Goal: Navigation & Orientation: Find specific page/section

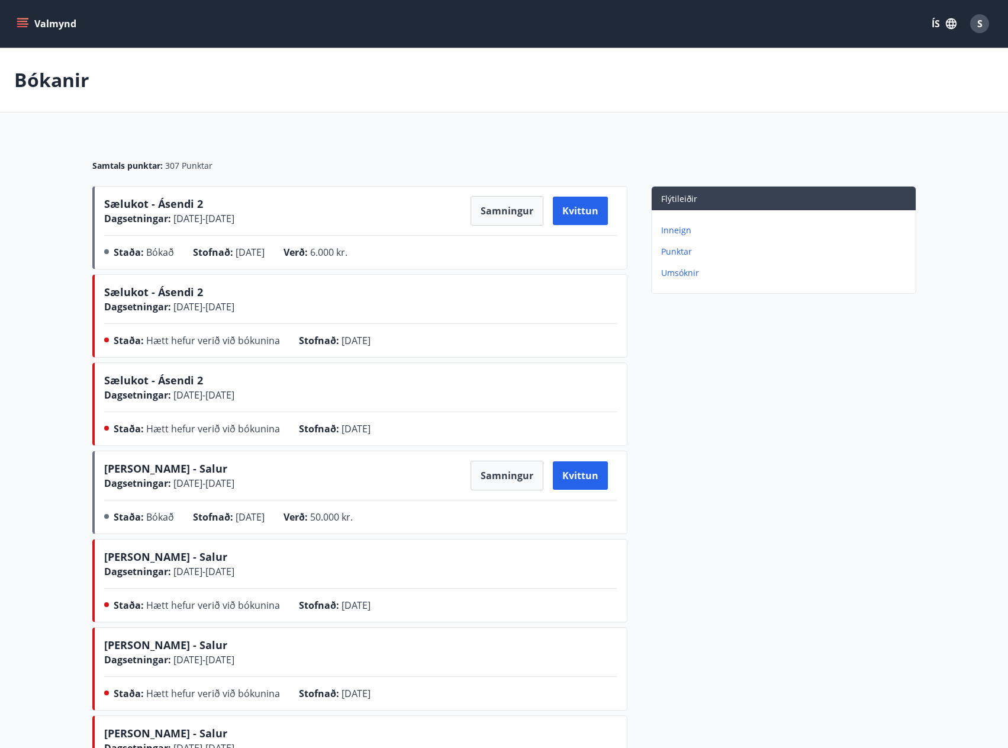
click at [22, 26] on icon "menu" at bounding box center [22, 26] width 11 height 1
click at [390, 30] on div "Valmynd ÍS S" at bounding box center [504, 23] width 980 height 28
click at [25, 25] on icon "menu" at bounding box center [23, 24] width 12 height 12
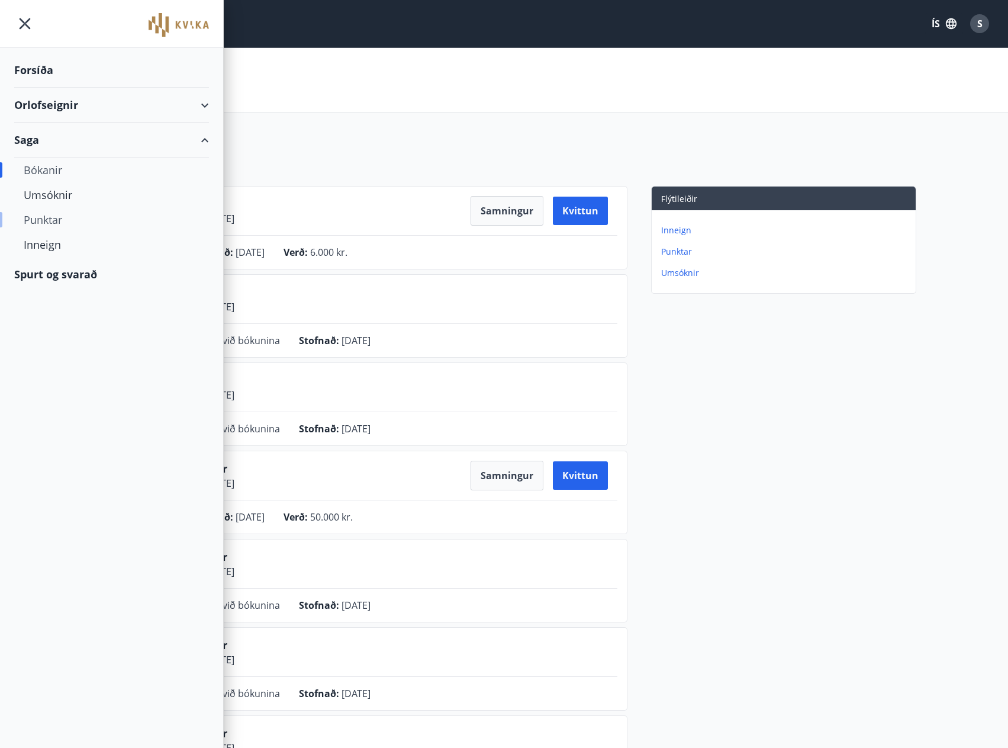
click at [44, 217] on div "Punktar" at bounding box center [112, 219] width 176 height 25
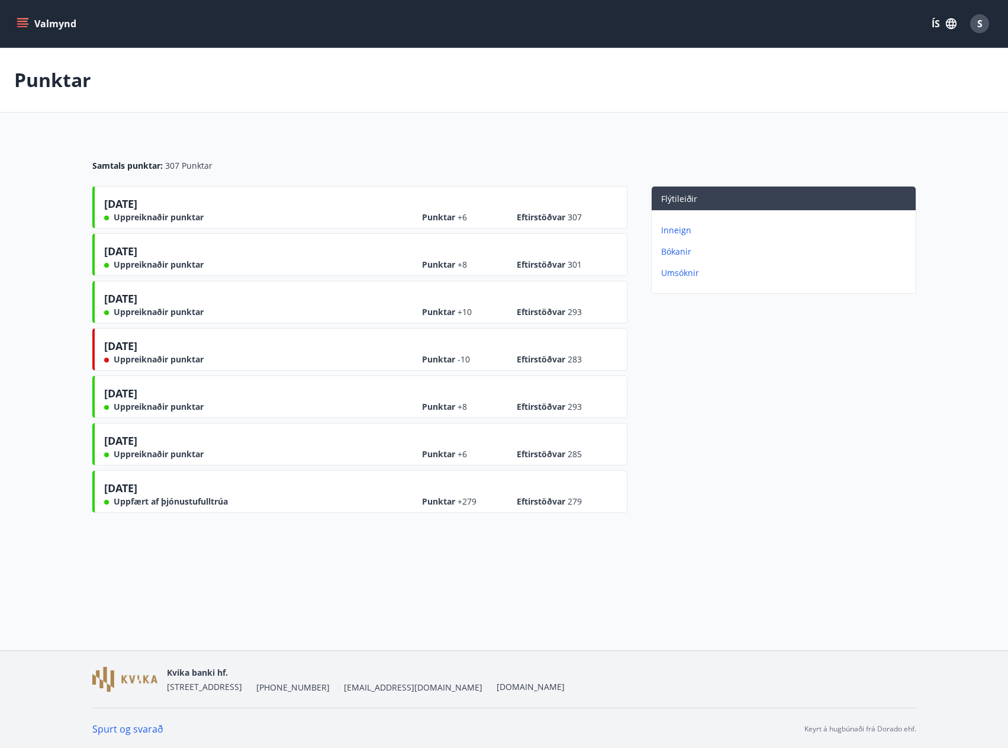
click at [56, 207] on main "Punktar Samtals punktar : 307 Punktar [DATE] Uppreiknaðir punktar Punktar +6 Ef…" at bounding box center [504, 283] width 1008 height 470
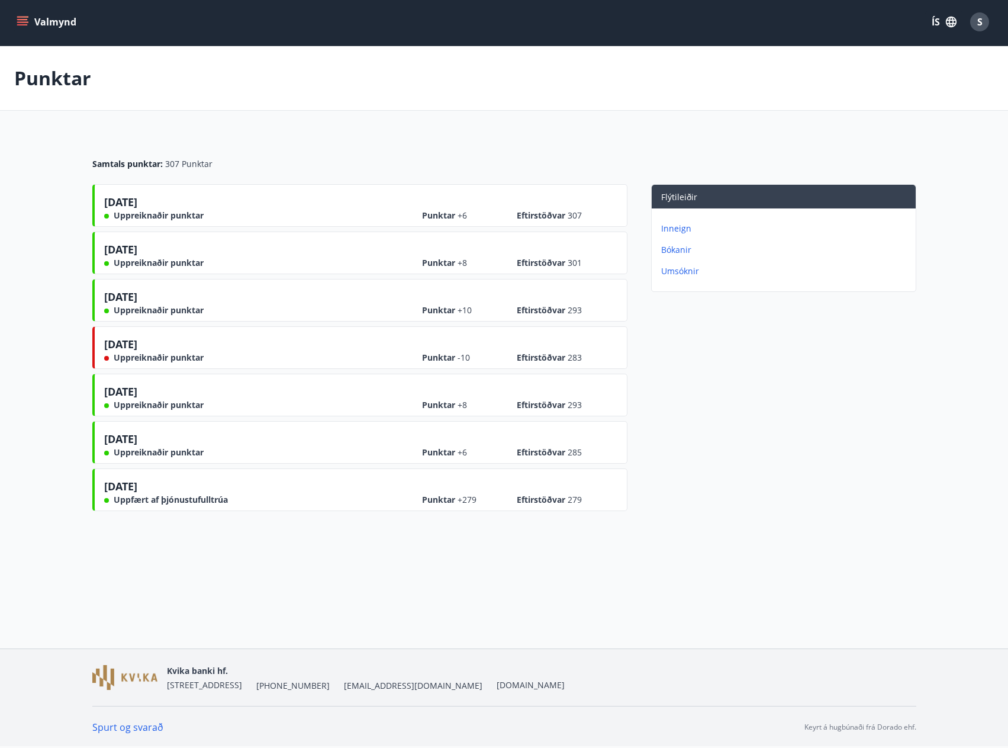
click at [34, 24] on button "Valmynd" at bounding box center [47, 21] width 67 height 21
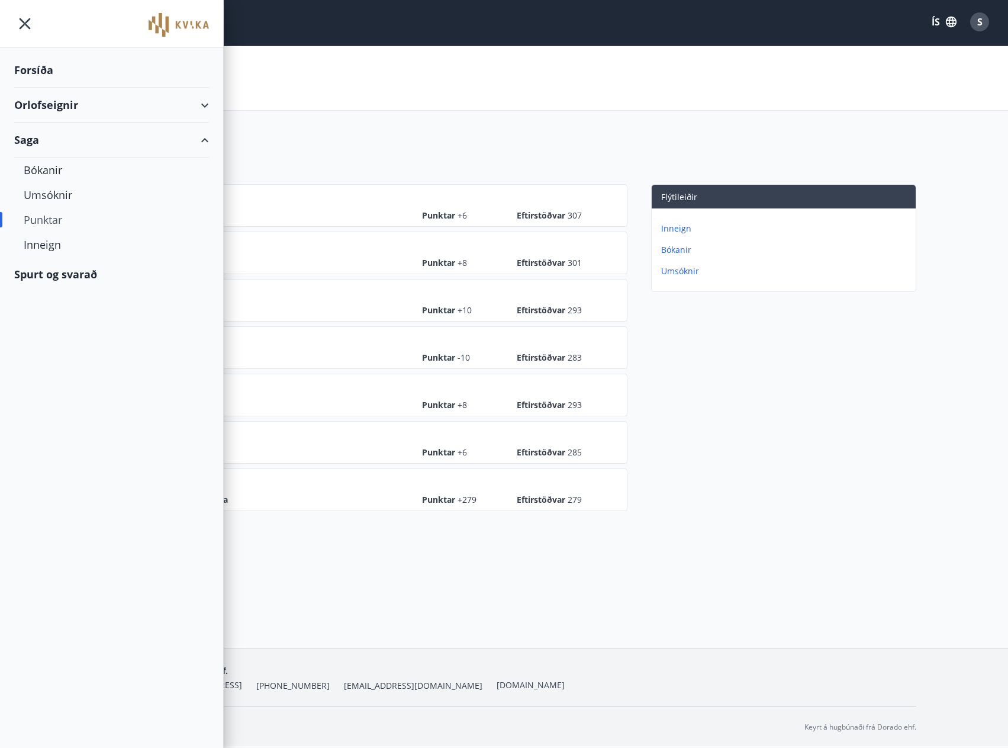
click at [199, 103] on div "Orlofseignir" at bounding box center [111, 105] width 195 height 35
click at [274, 124] on main "Punktar Samtals punktar : 307 Punktar [DATE] Uppreiknaðir punktar Punktar +6 Ef…" at bounding box center [504, 281] width 1008 height 470
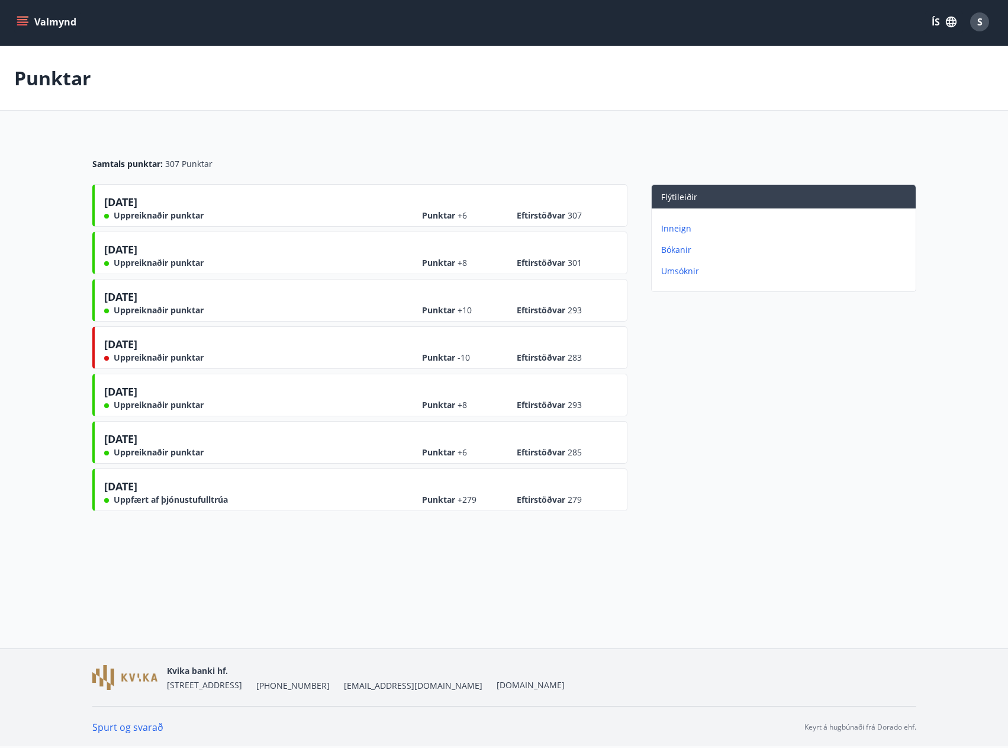
click at [27, 23] on icon "menu" at bounding box center [23, 22] width 12 height 12
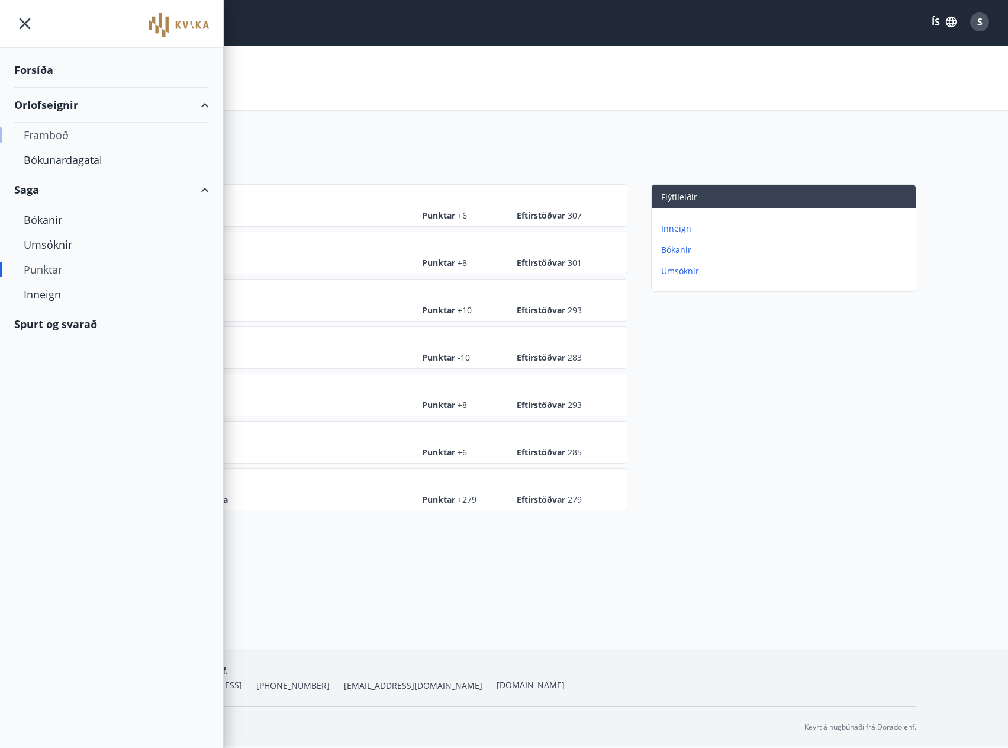
click at [59, 134] on div "Framboð" at bounding box center [112, 135] width 176 height 25
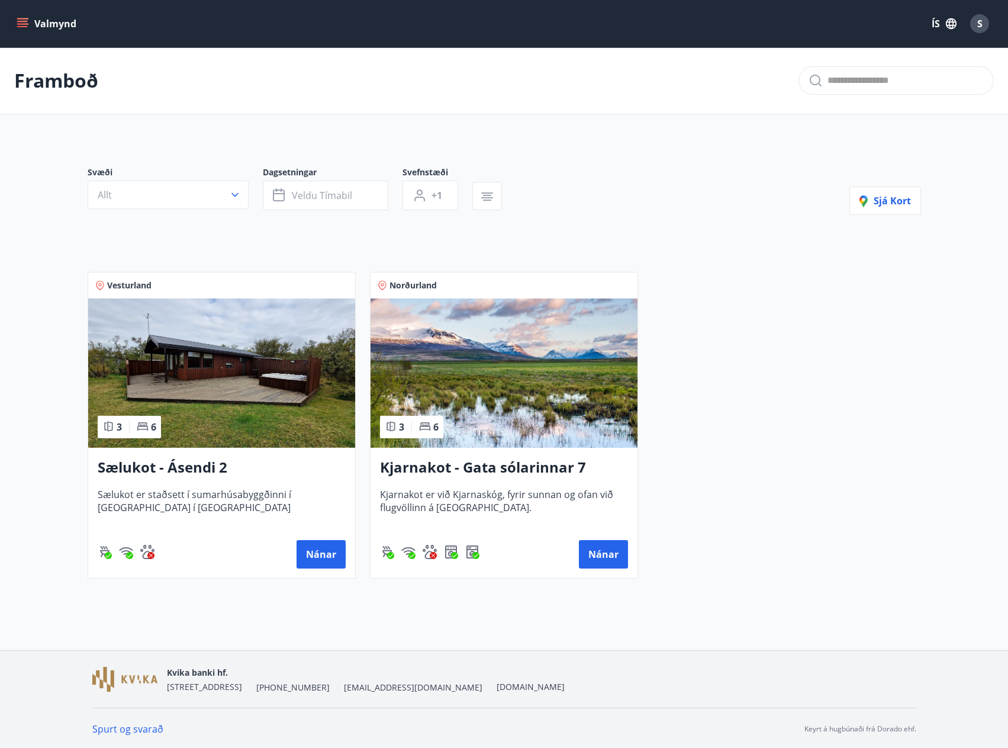
scroll to position [2, 0]
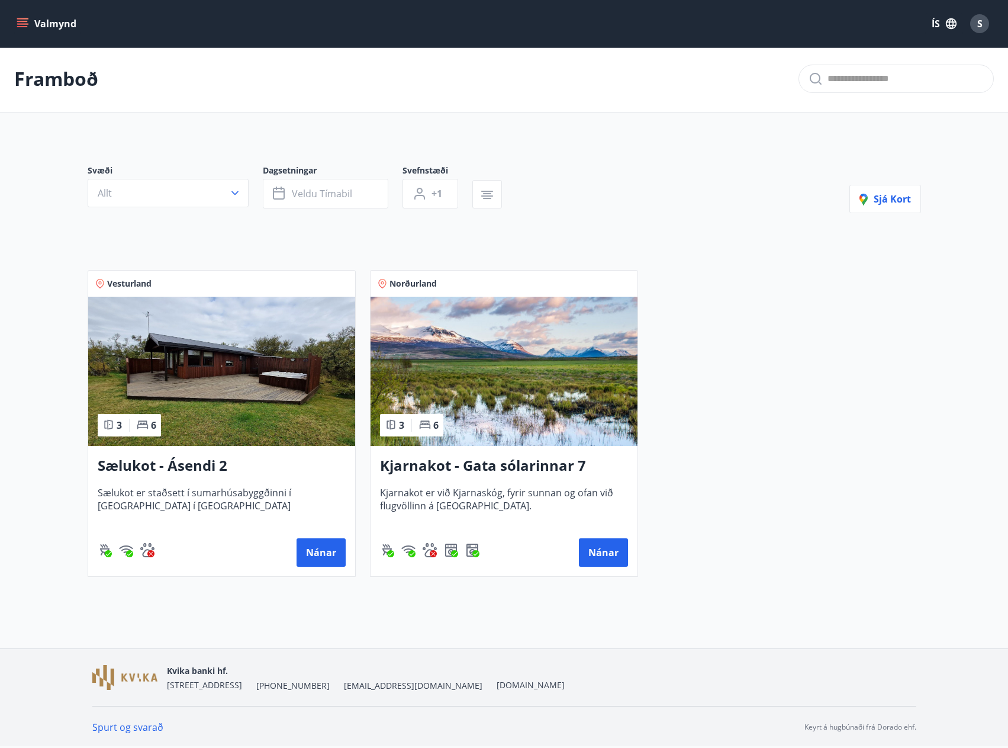
click at [20, 31] on button "Valmynd" at bounding box center [47, 23] width 67 height 21
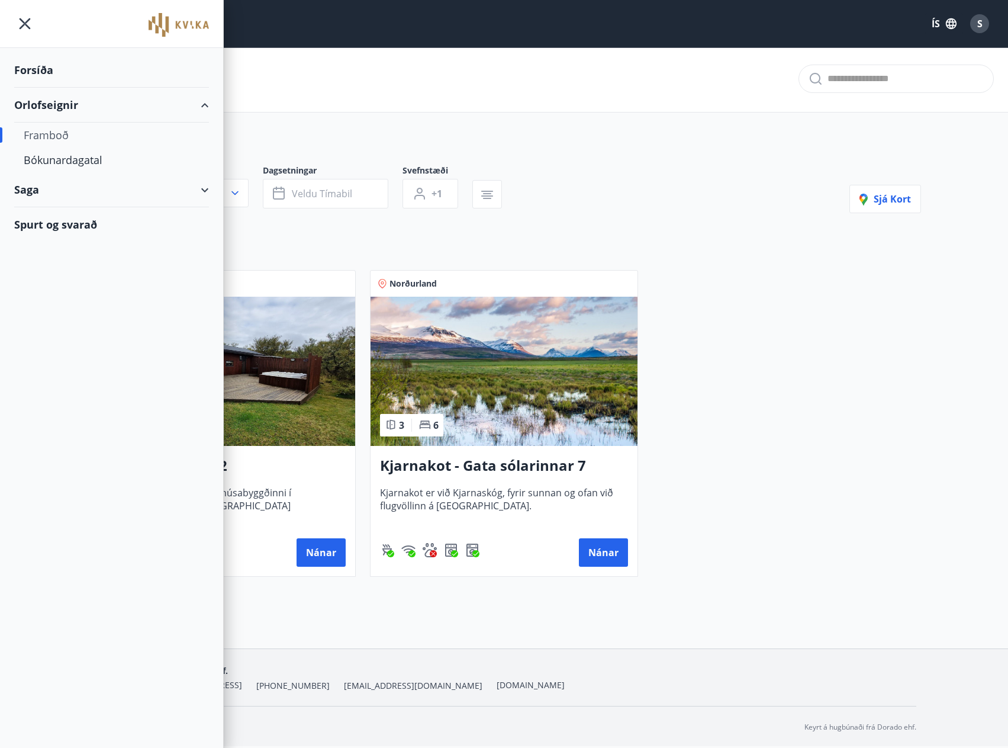
click at [82, 220] on div "Spurt og svarað" at bounding box center [111, 224] width 195 height 34
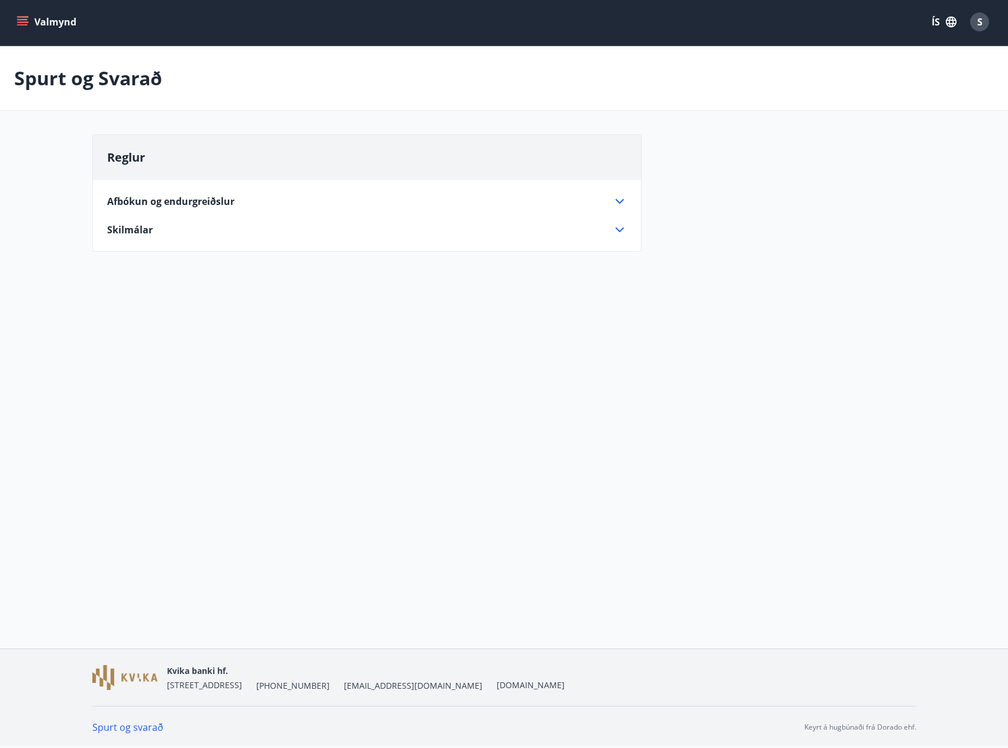
click at [621, 204] on icon at bounding box center [620, 201] width 14 height 14
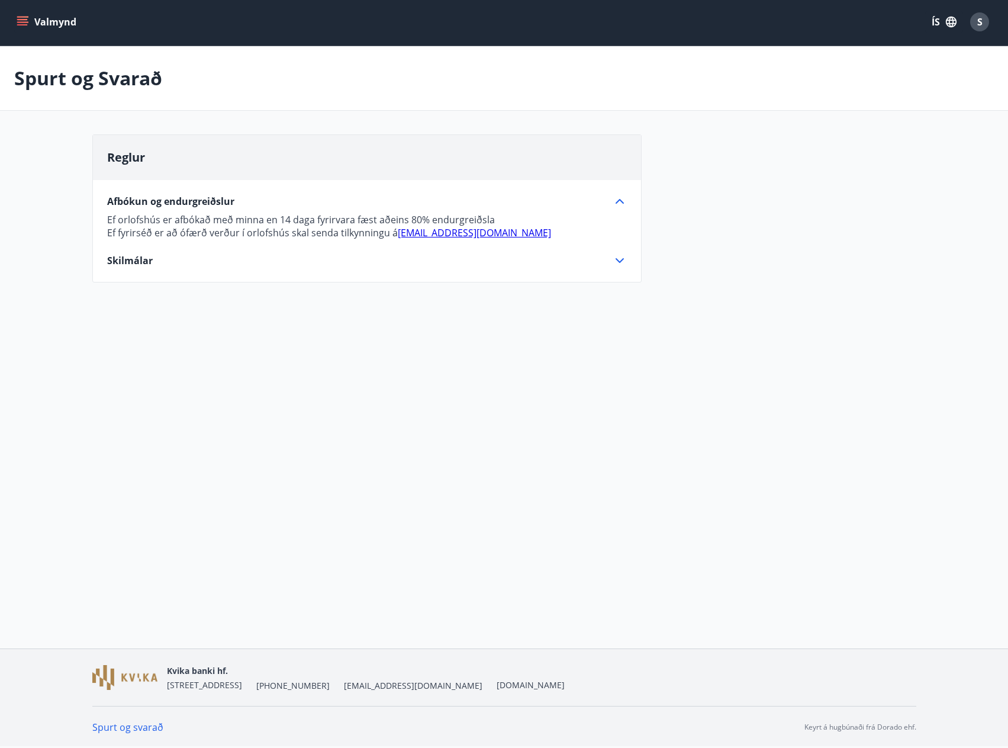
click at [20, 21] on icon "menu" at bounding box center [23, 22] width 12 height 12
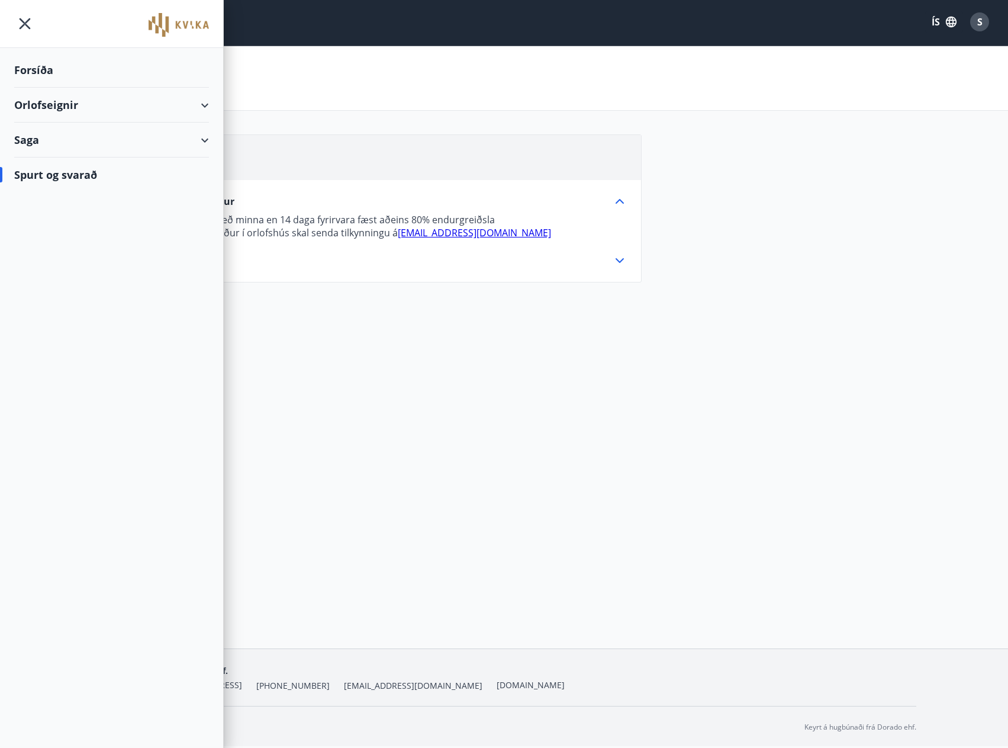
click at [39, 63] on div "Forsíða" at bounding box center [111, 70] width 195 height 35
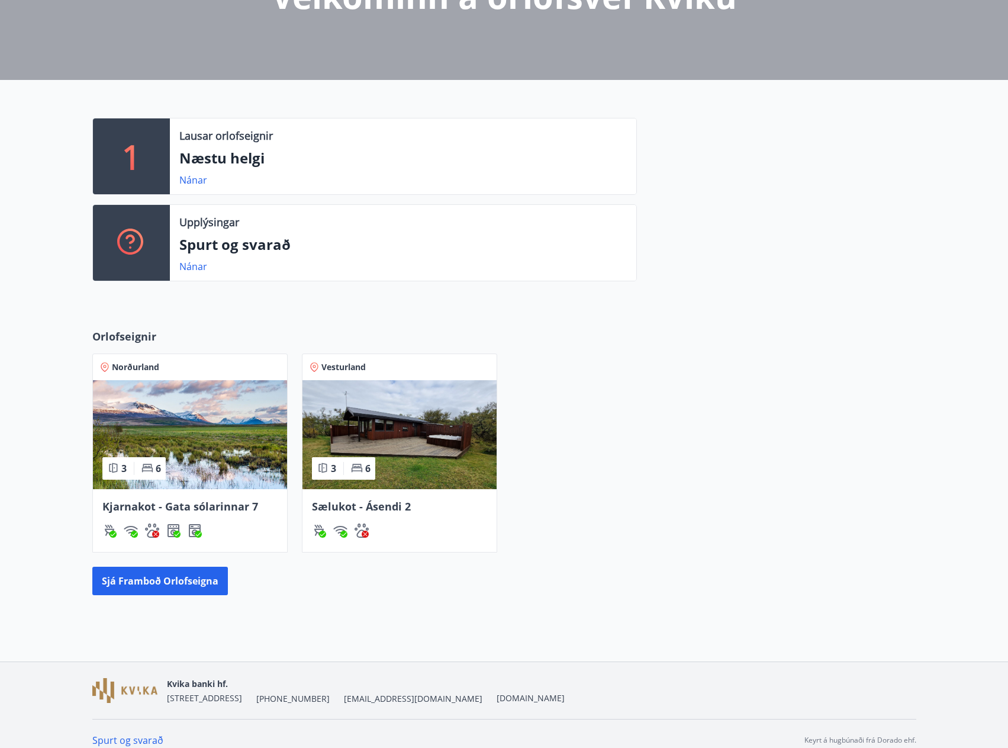
scroll to position [202, 0]
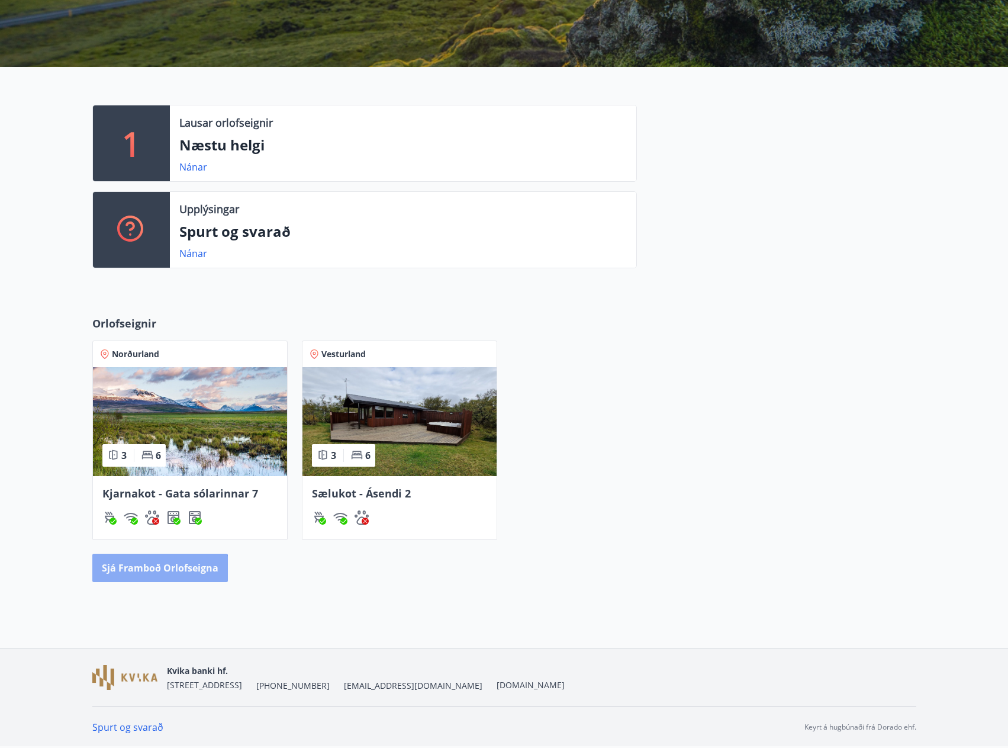
click at [152, 578] on button "Sjá framboð orlofseigna" at bounding box center [160, 568] width 136 height 28
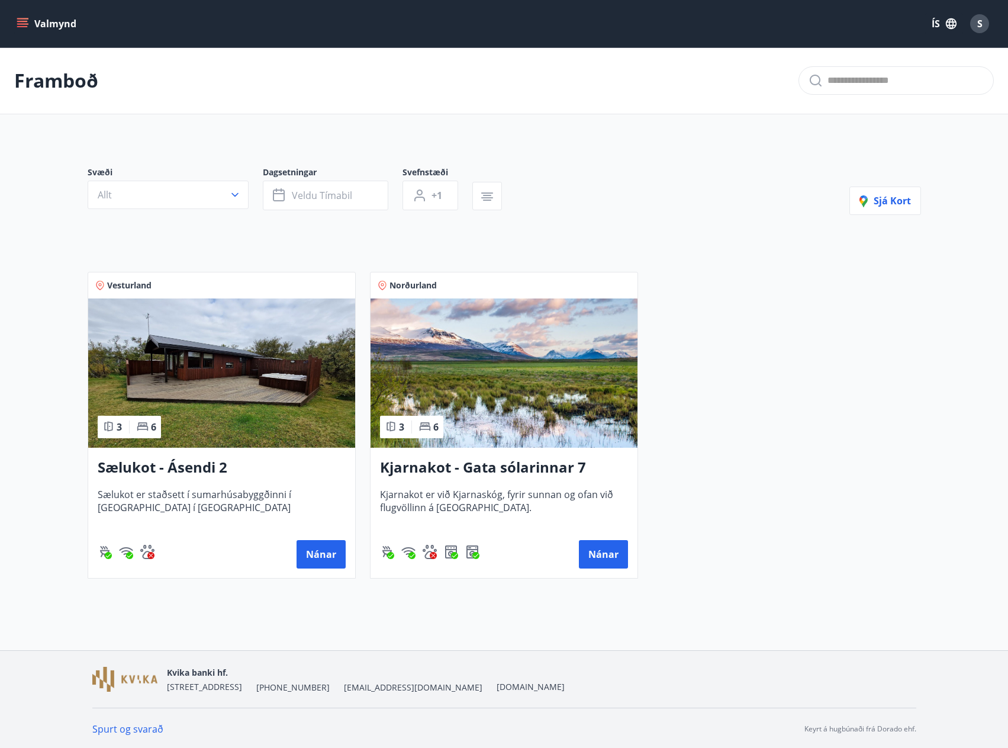
scroll to position [2, 0]
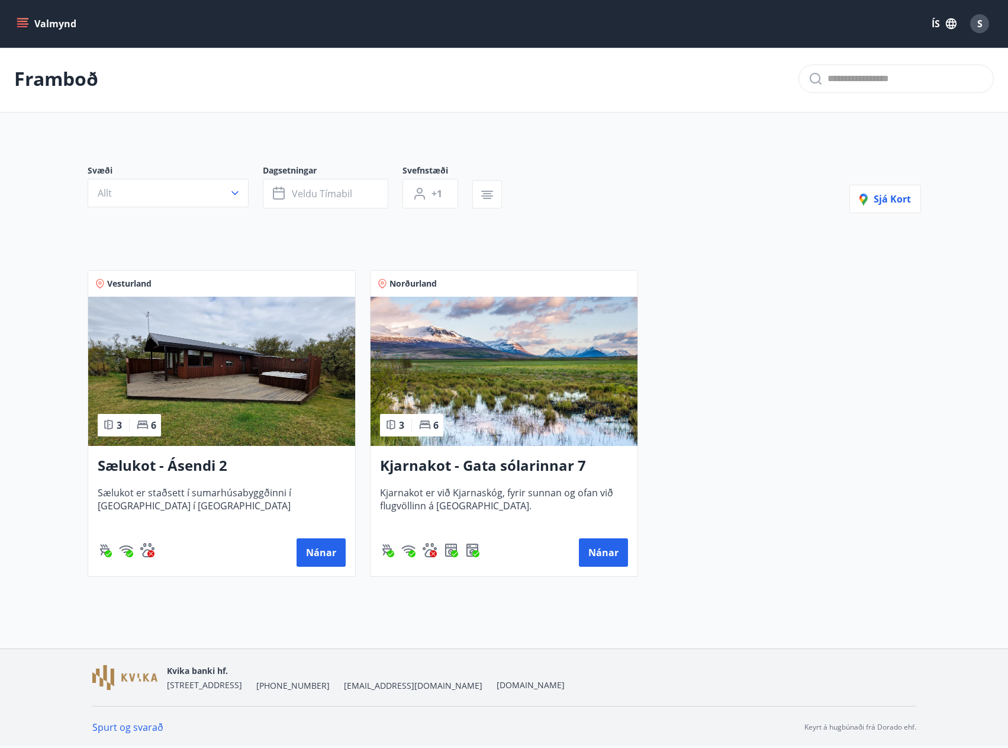
click at [493, 191] on icon "button" at bounding box center [487, 195] width 14 height 14
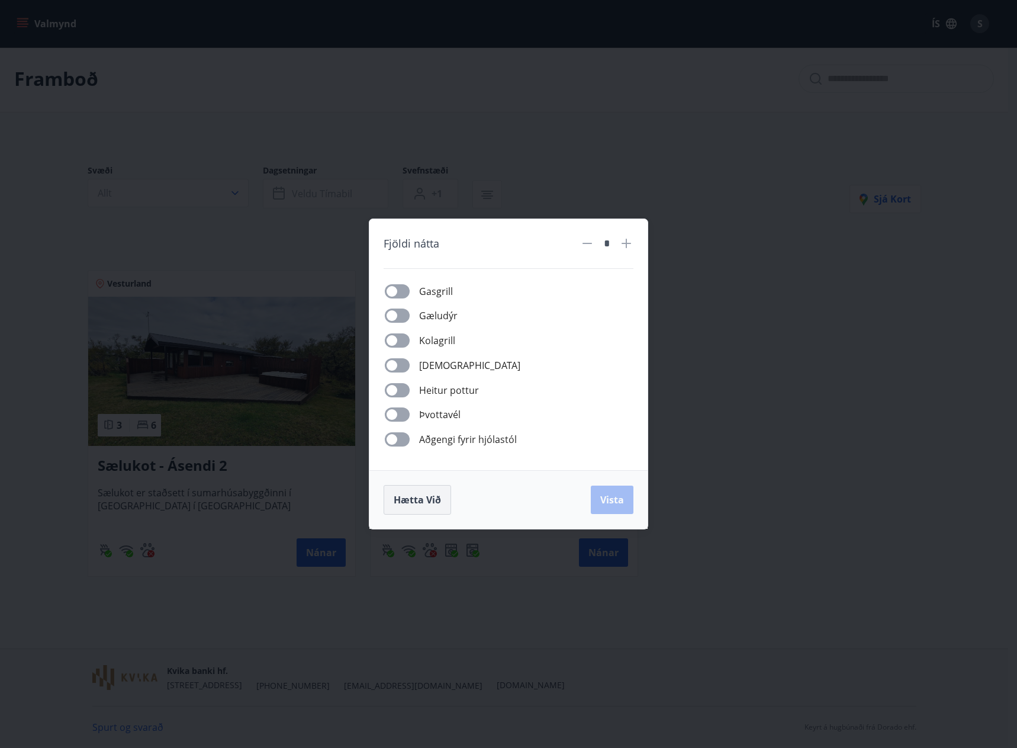
click at [390, 510] on button "Hætta við" at bounding box center [417, 500] width 67 height 30
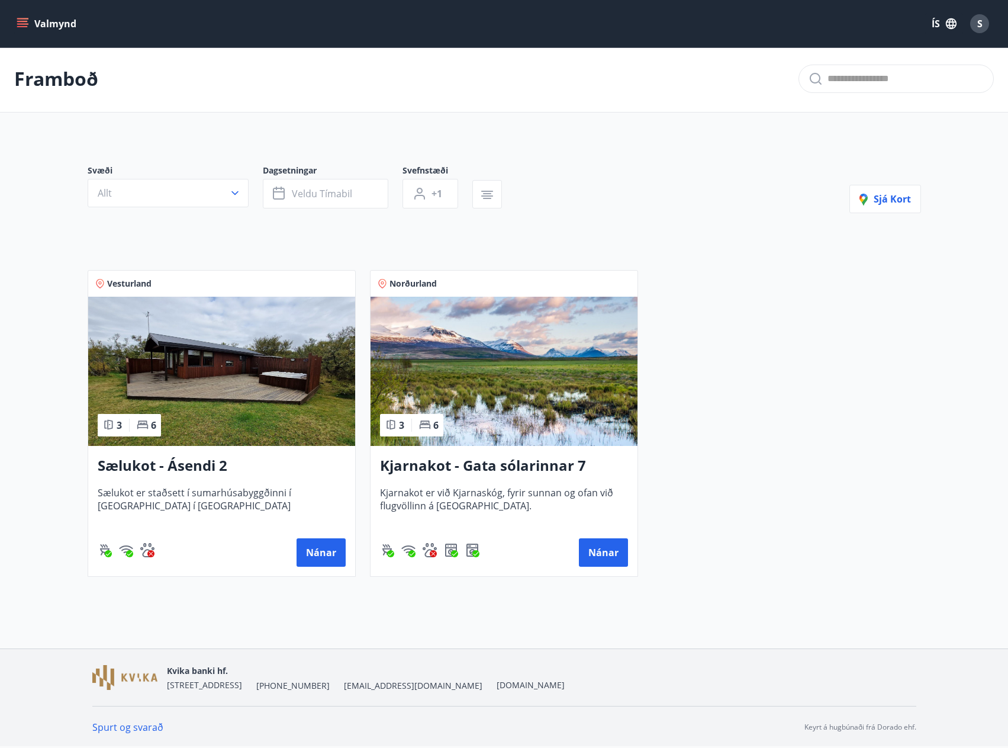
scroll to position [202, 0]
